Goal: Information Seeking & Learning: Check status

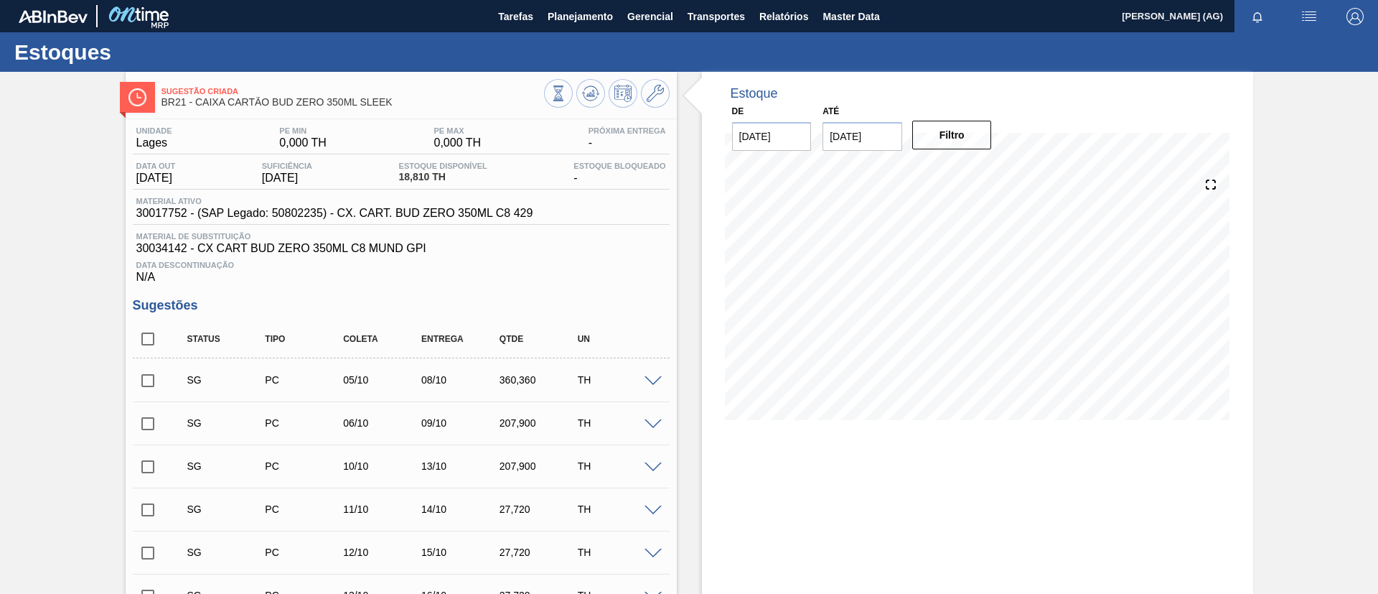
drag, startPoint x: 768, startPoint y: 523, endPoint x: 786, endPoint y: 495, distance: 33.3
click at [589, 25] on button "Planejamento" at bounding box center [580, 16] width 80 height 32
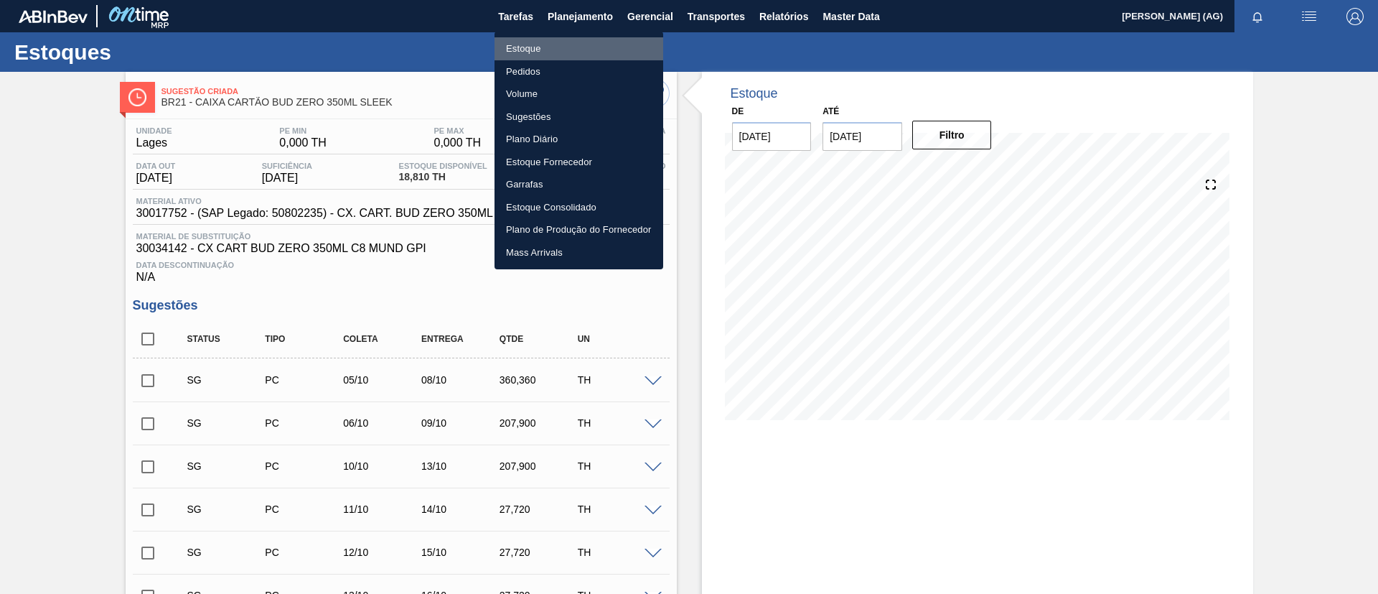
click at [549, 44] on li "Estoque" at bounding box center [579, 48] width 169 height 23
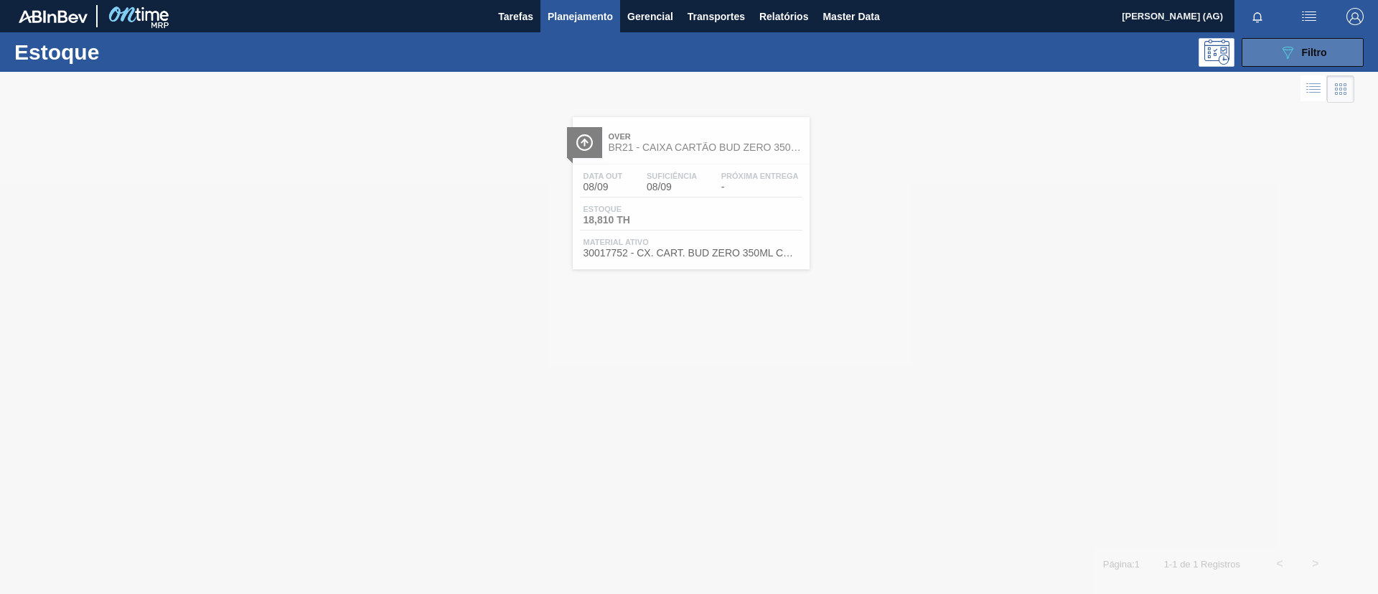
click at [1307, 59] on div "089F7B8B-B2A5-4AFE-B5C0-19BA573D28AC Filtro" at bounding box center [1303, 52] width 48 height 17
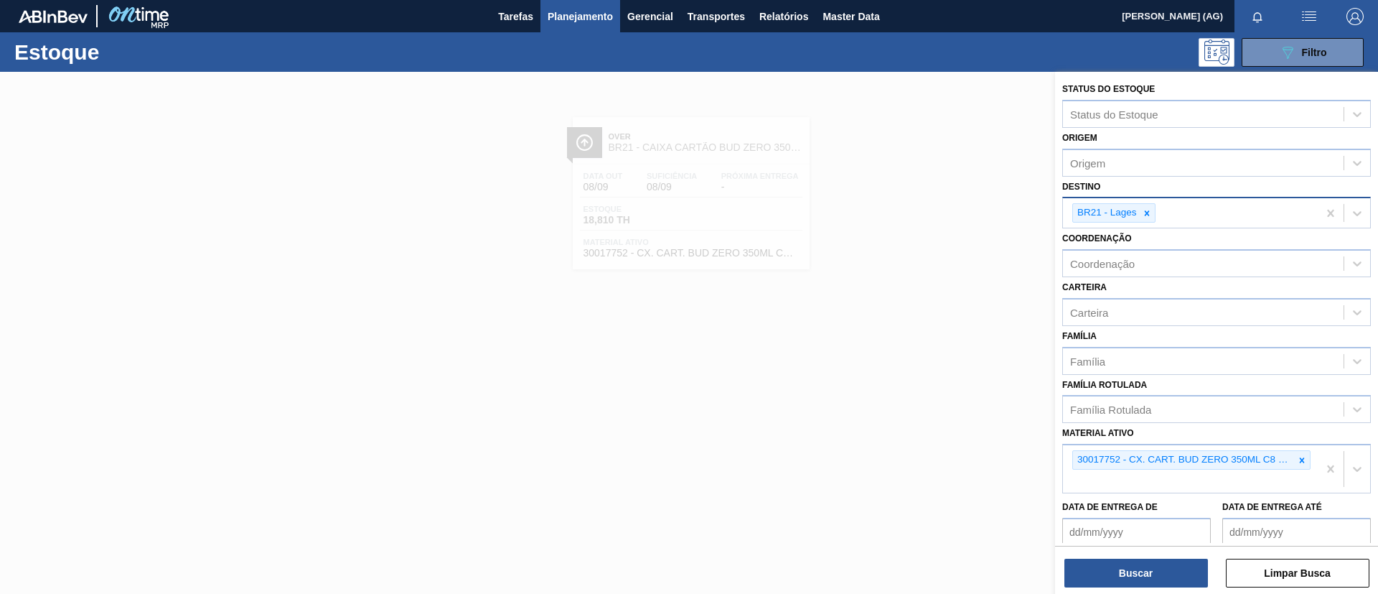
click at [1141, 217] on div at bounding box center [1147, 213] width 16 height 18
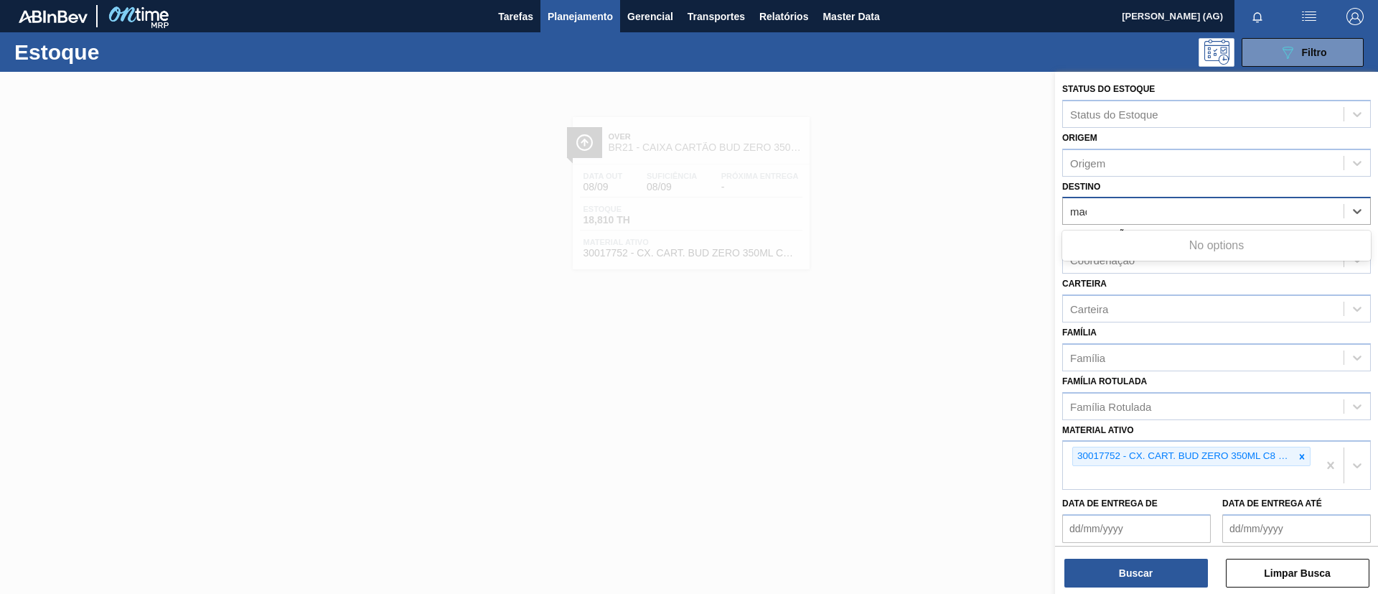
type input "maca"
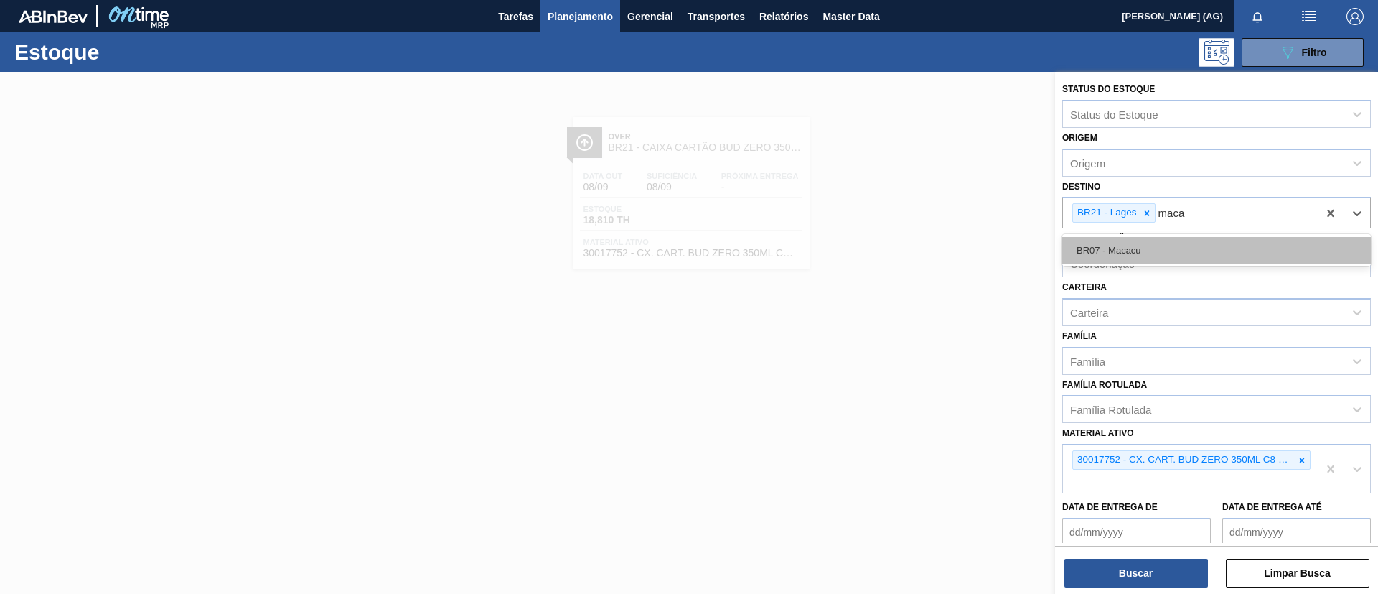
click at [1146, 241] on div "BR07 - Macacu" at bounding box center [1216, 250] width 309 height 27
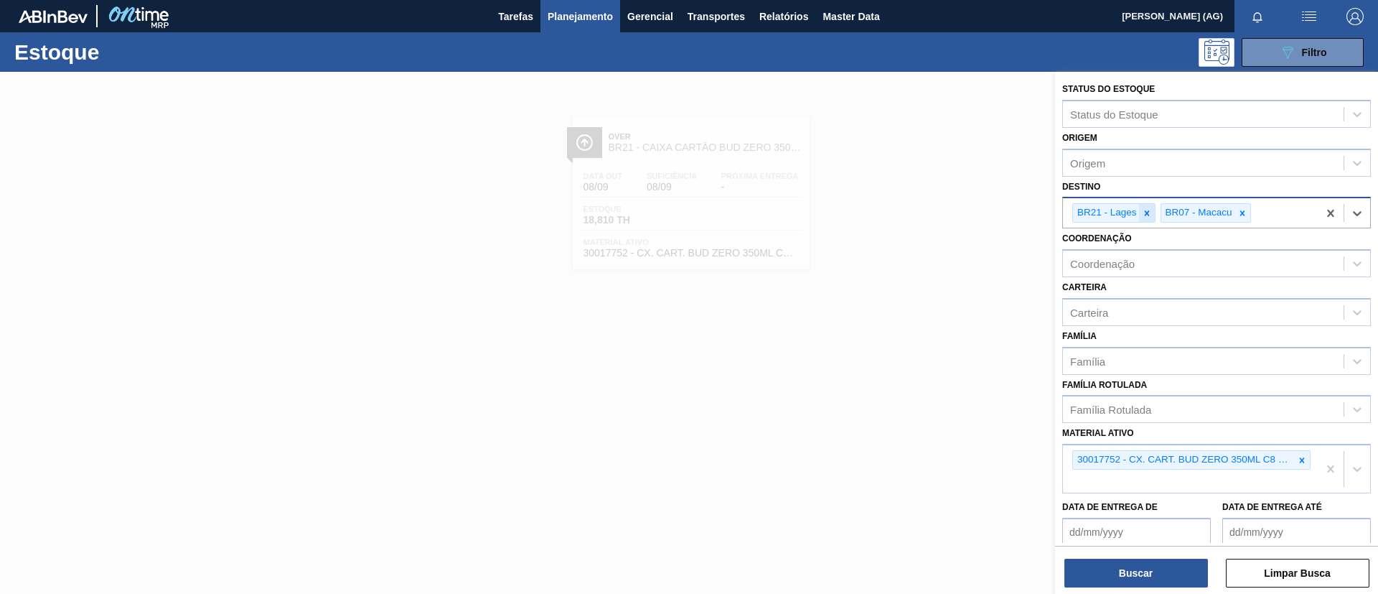
click at [1147, 216] on icon at bounding box center [1147, 213] width 10 height 10
click at [1297, 462] on icon at bounding box center [1302, 460] width 10 height 10
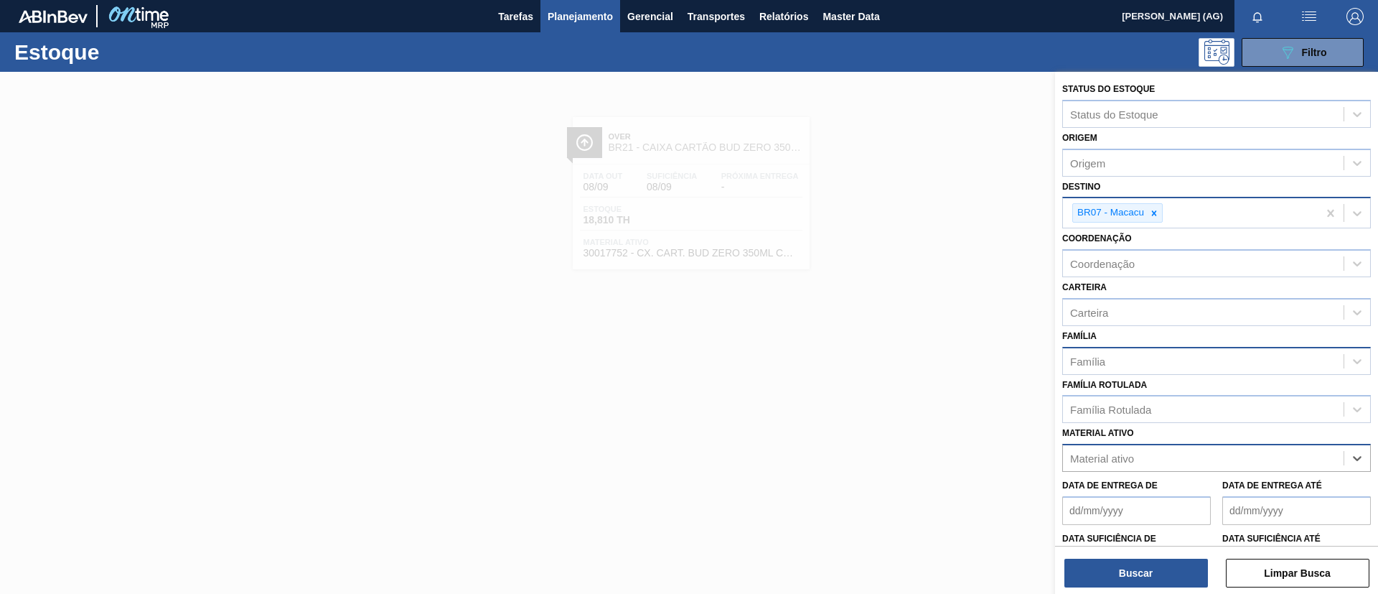
click at [1128, 359] on div "Família" at bounding box center [1203, 360] width 281 height 21
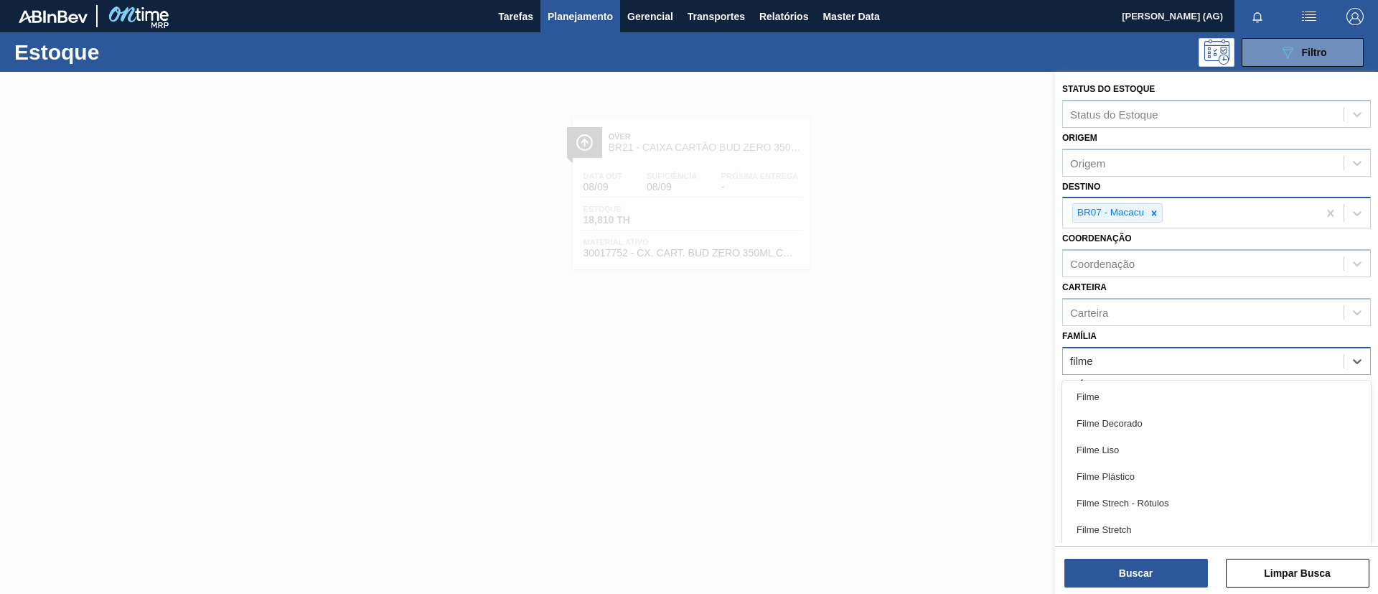
type input "filme s"
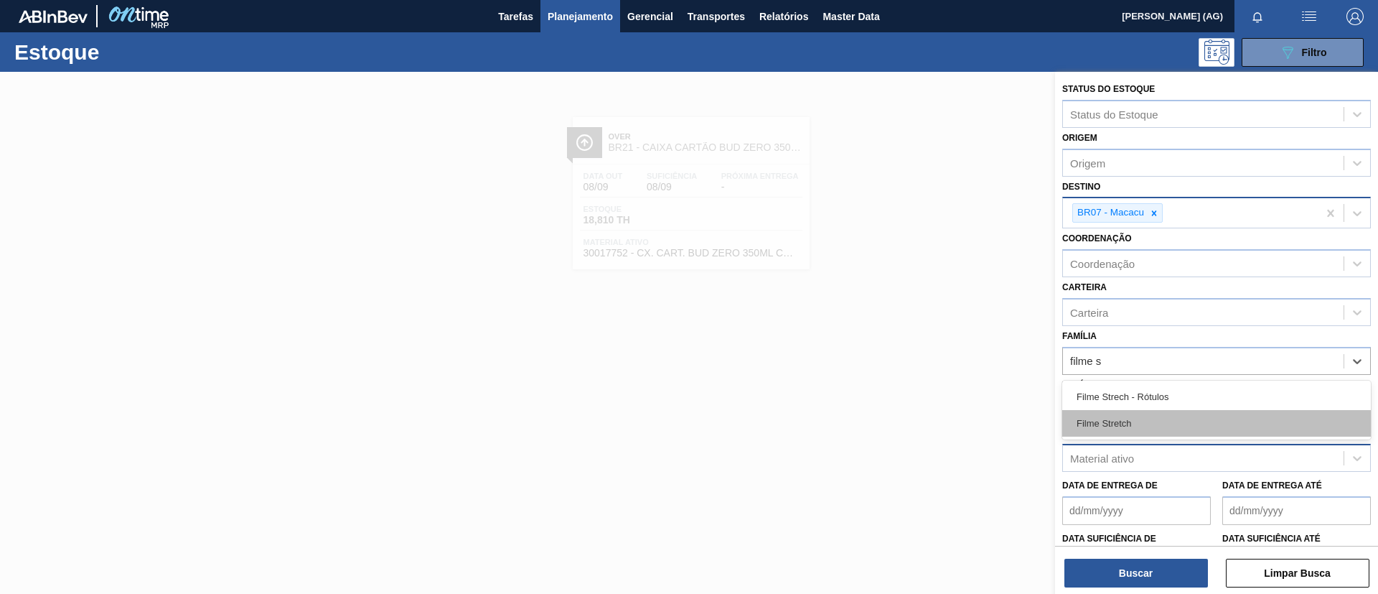
click at [1129, 419] on div "Filme Stretch" at bounding box center [1216, 423] width 309 height 27
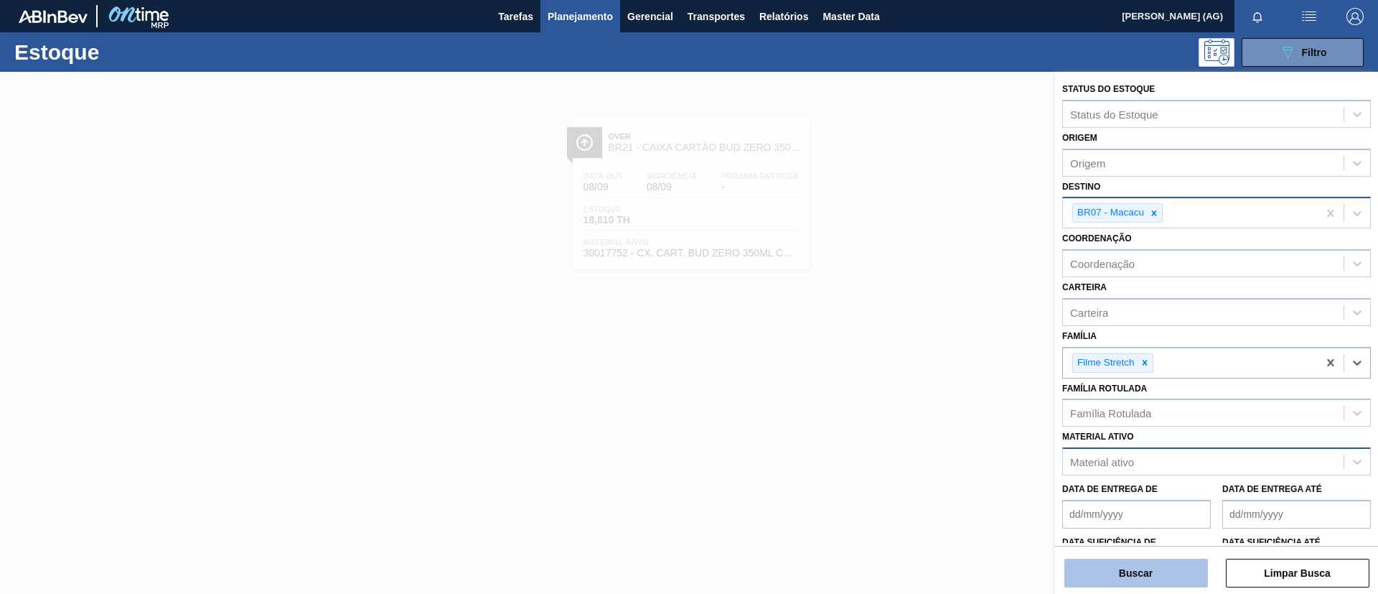
click at [1154, 565] on button "Buscar" at bounding box center [1136, 572] width 144 height 29
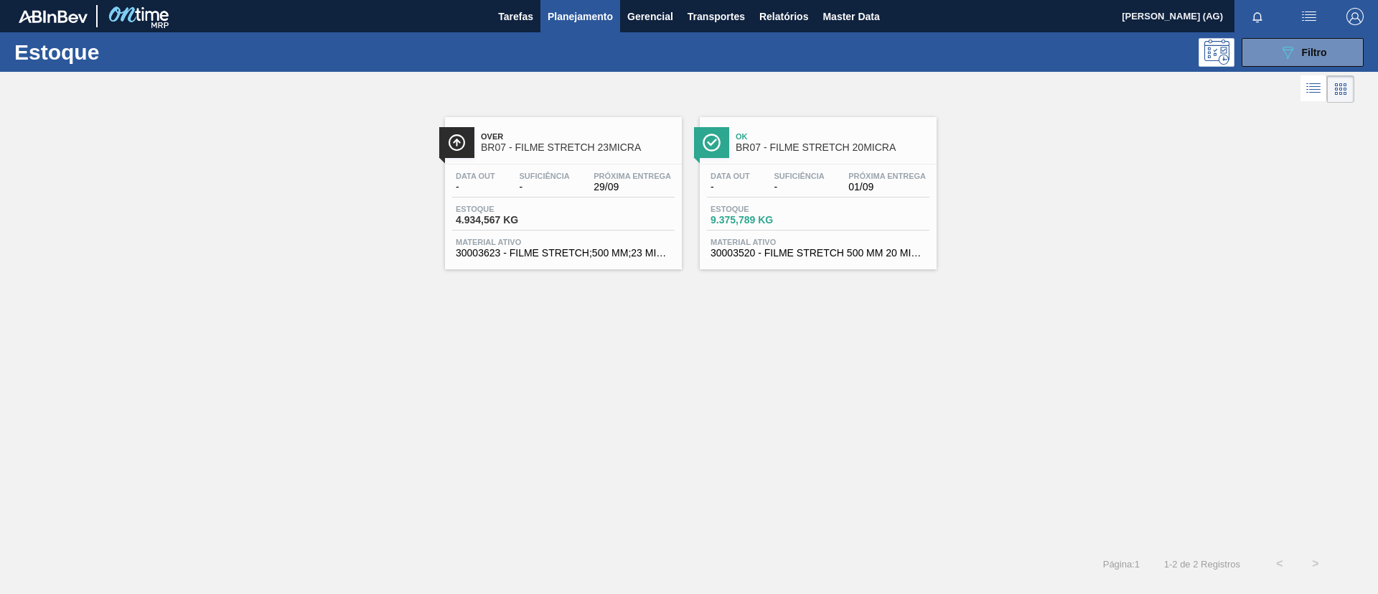
click at [461, 140] on img at bounding box center [457, 143] width 18 height 18
